Goal: Transaction & Acquisition: Book appointment/travel/reservation

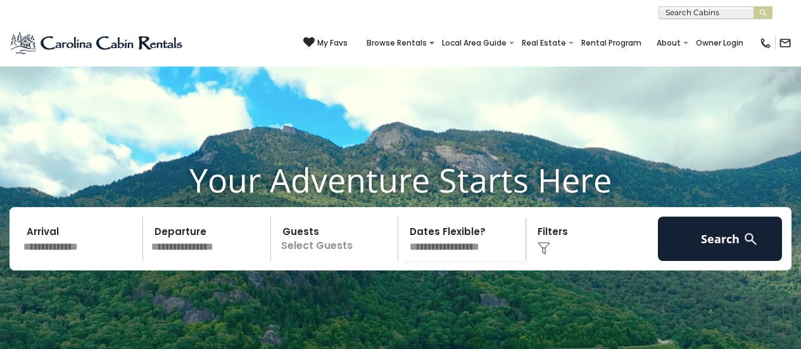
scroll to position [375, 0]
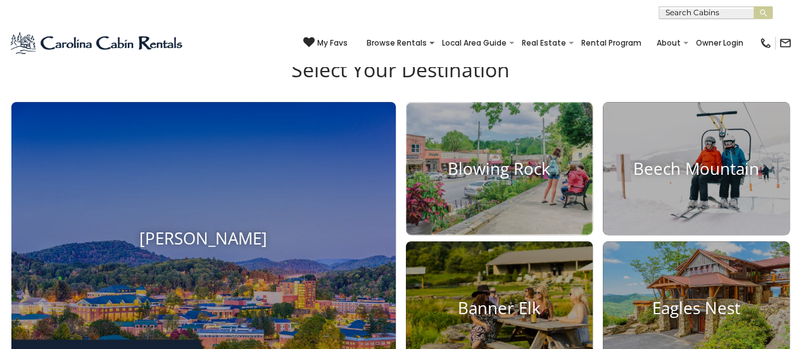
click at [432, 192] on img at bounding box center [499, 168] width 187 height 133
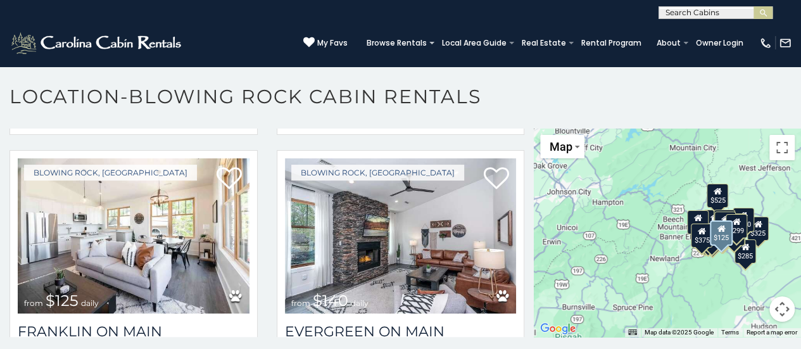
scroll to position [898, 0]
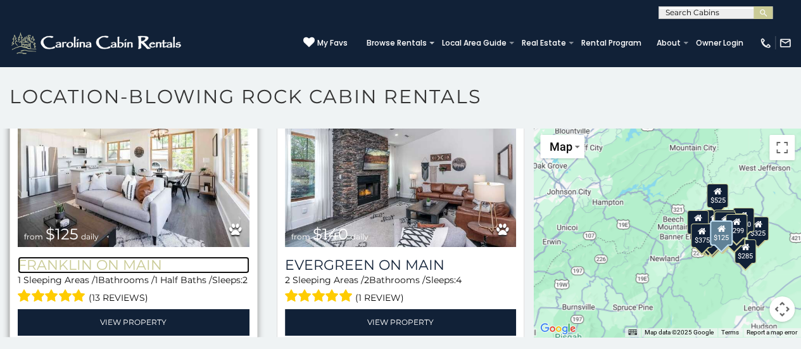
click at [127, 256] on h3 "Franklin On Main" at bounding box center [134, 264] width 232 height 17
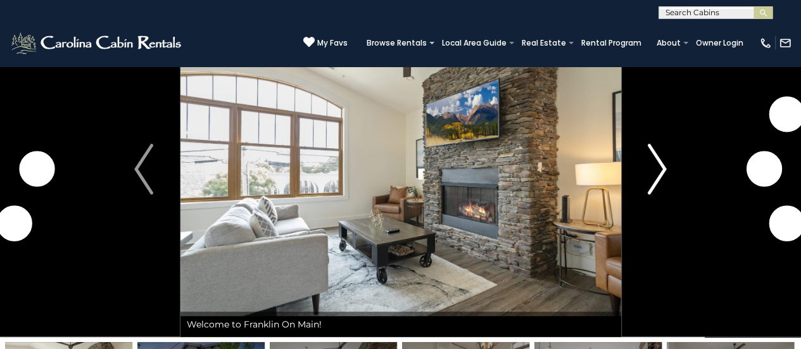
click at [664, 172] on img "Next" at bounding box center [657, 169] width 19 height 51
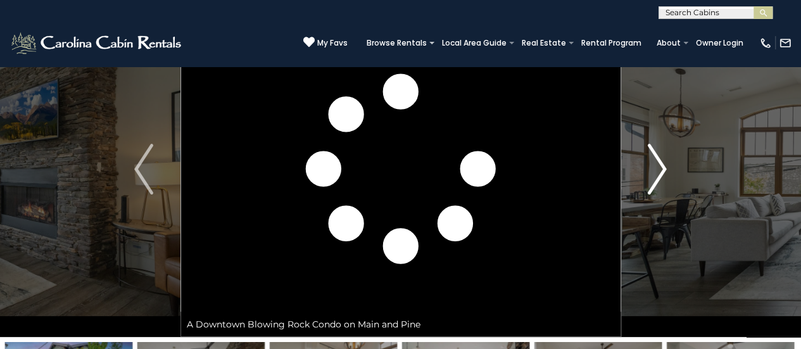
click at [663, 169] on img "Next" at bounding box center [657, 169] width 19 height 51
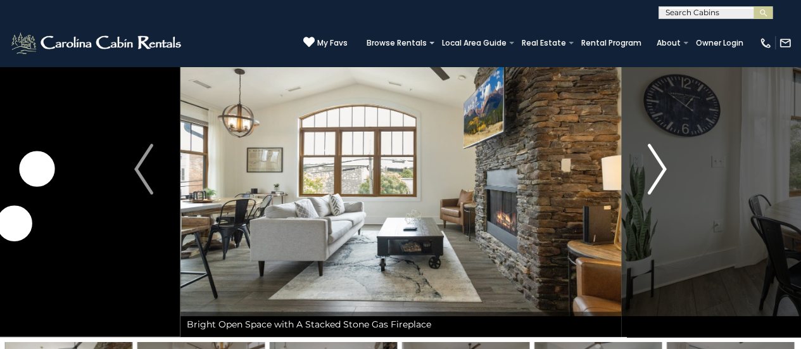
click at [663, 169] on img "Next" at bounding box center [657, 169] width 19 height 51
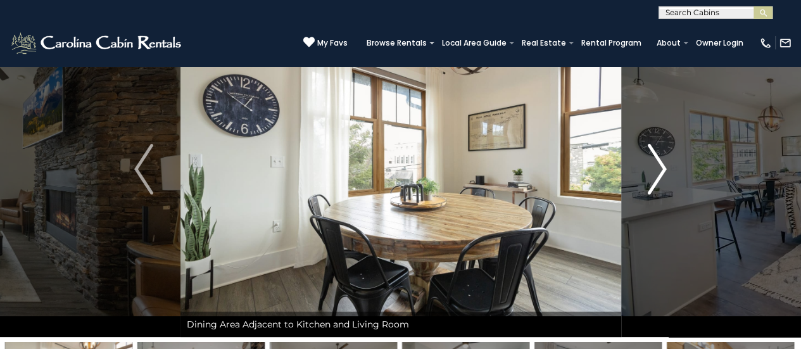
click at [663, 169] on img "Next" at bounding box center [657, 169] width 19 height 51
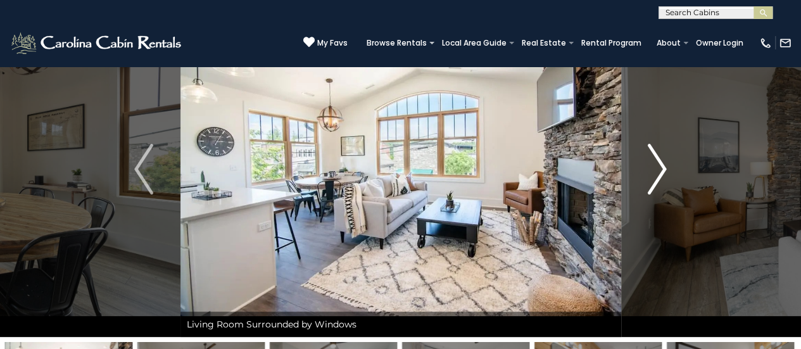
click at [663, 169] on img "Next" at bounding box center [657, 169] width 19 height 51
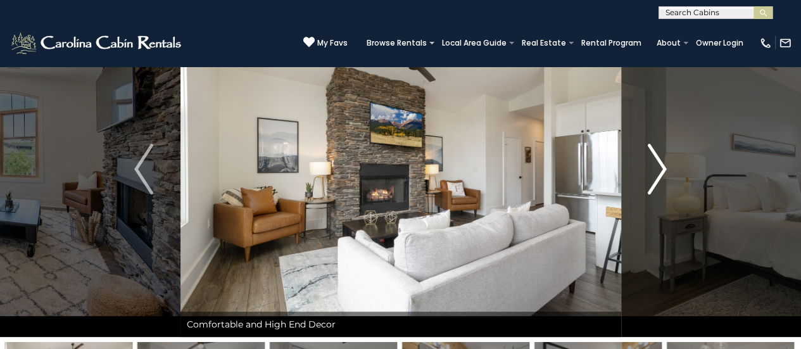
click at [663, 169] on img "Next" at bounding box center [657, 169] width 19 height 51
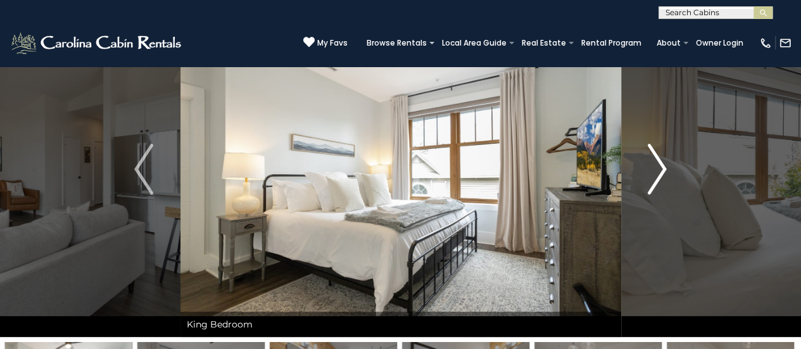
click at [663, 169] on img "Next" at bounding box center [657, 169] width 19 height 51
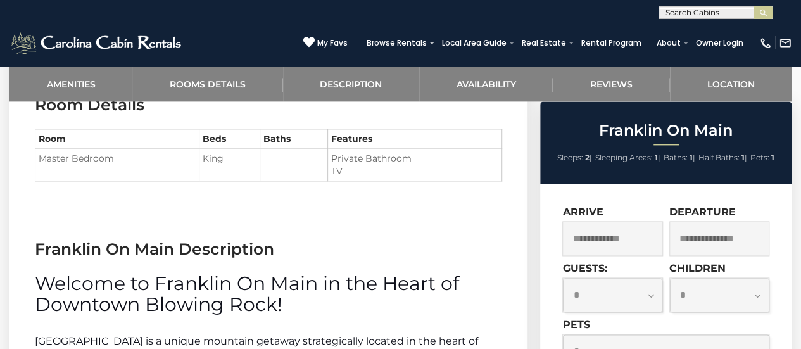
scroll to position [845, 0]
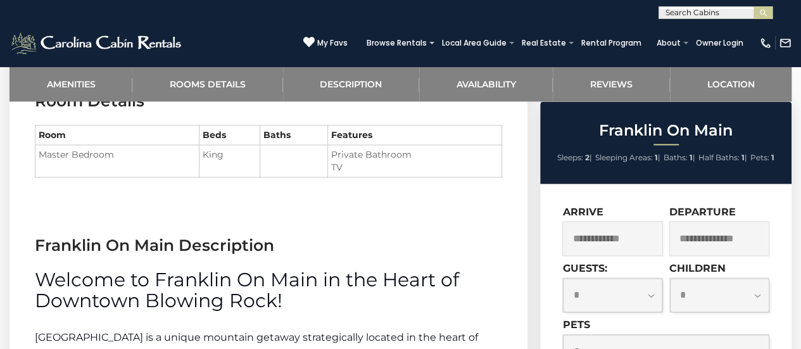
click at [581, 232] on input "text" at bounding box center [612, 238] width 100 height 35
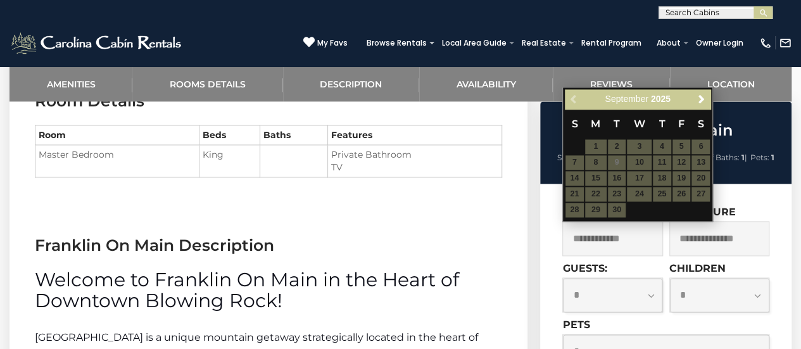
click at [681, 179] on table "S M T W T F S 1 2 3 4 5 6 7 8 9 10 11 12 13 14 15 16 17 18 19 20 21 22 23 24 25…" at bounding box center [638, 163] width 146 height 109
click at [700, 95] on span "Next" at bounding box center [702, 99] width 10 height 10
click at [702, 93] on link "Next" at bounding box center [701, 99] width 16 height 16
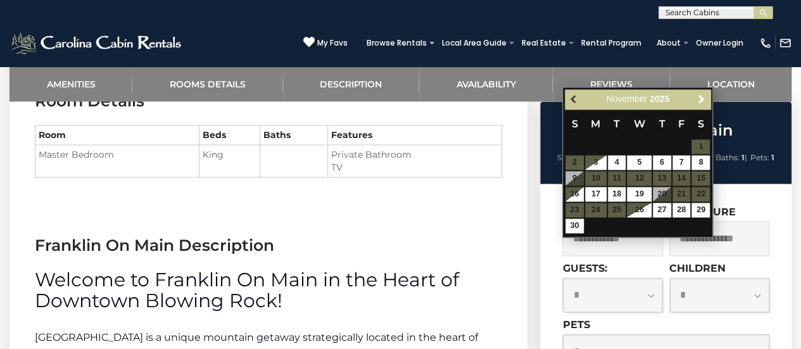
click at [571, 96] on span "Previous" at bounding box center [574, 99] width 10 height 10
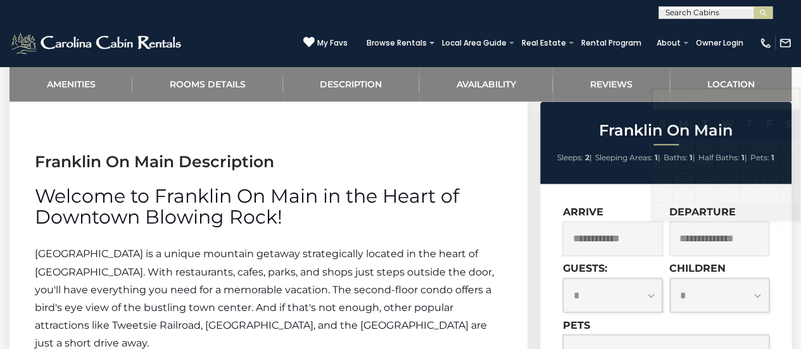
click at [498, 242] on p at bounding box center [268, 236] width 467 height 18
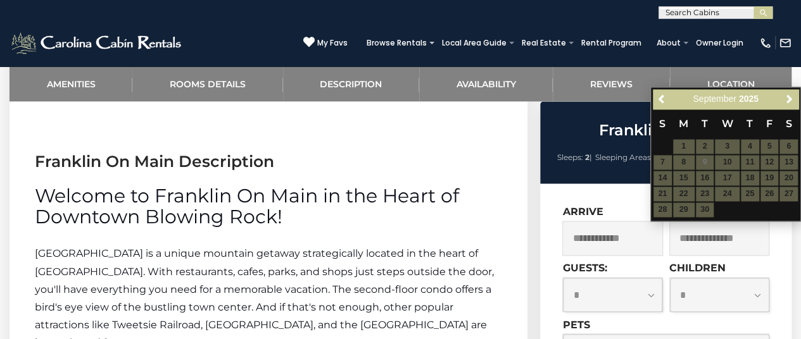
scroll to position [1060, 0]
